Goal: Transaction & Acquisition: Purchase product/service

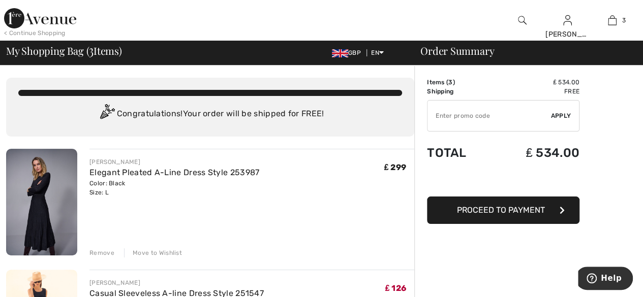
click at [111, 251] on div "Remove" at bounding box center [101, 252] width 25 height 9
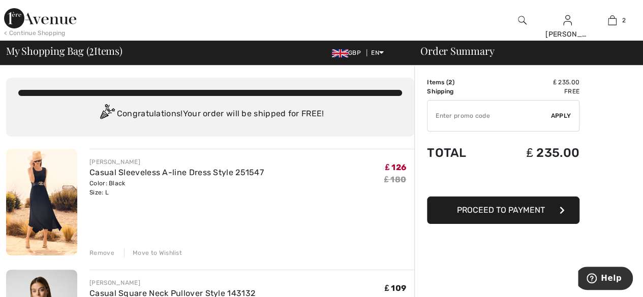
click at [101, 253] on div "Remove" at bounding box center [101, 252] width 25 height 9
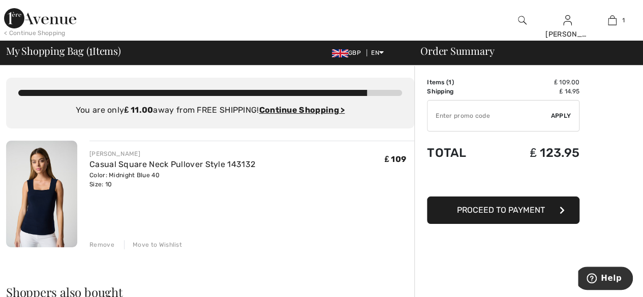
click at [524, 20] on img at bounding box center [522, 20] width 9 height 12
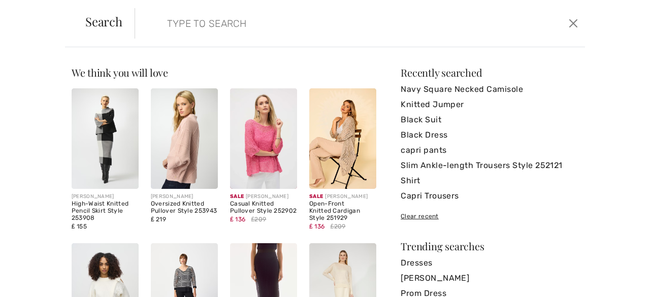
click at [318, 207] on div "Open-Front Knitted Cardigan Style 251929" at bounding box center [342, 211] width 67 height 21
click at [338, 154] on img at bounding box center [342, 138] width 67 height 101
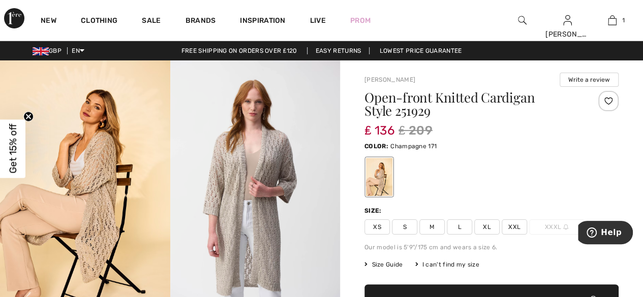
click at [521, 22] on img at bounding box center [522, 20] width 9 height 12
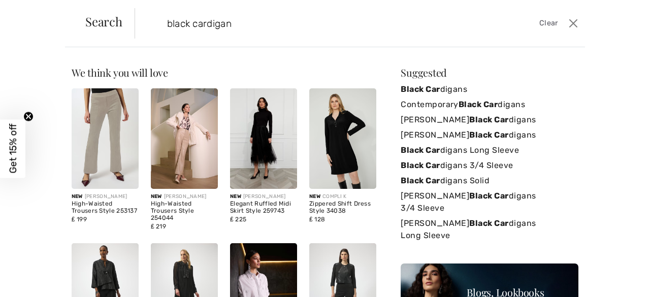
type input "black cardigan"
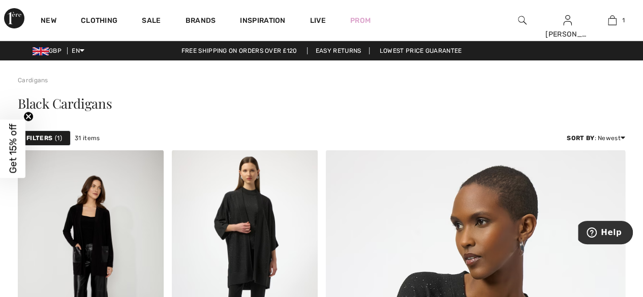
scroll to position [120, 0]
